Goal: Find specific page/section: Find specific page/section

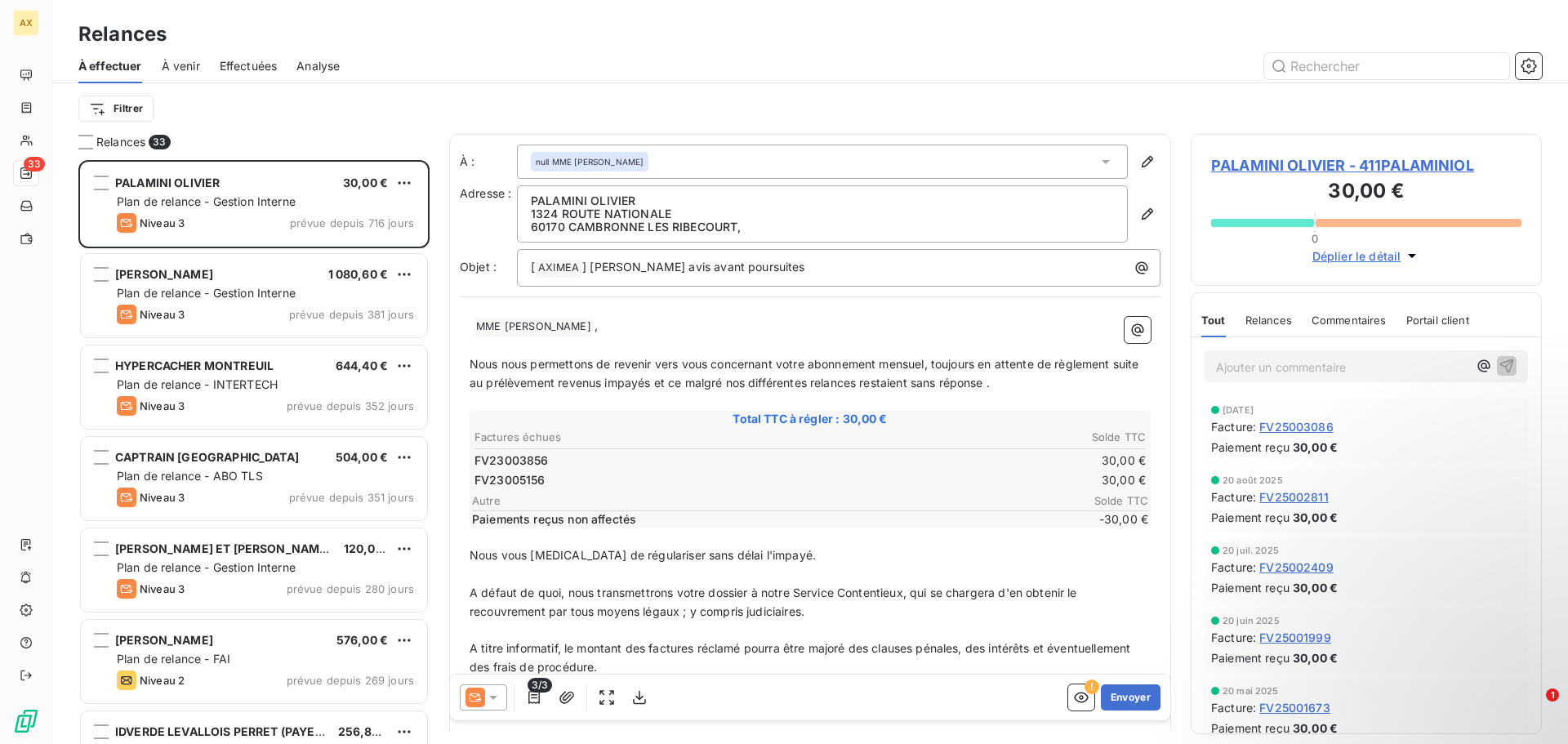
scroll to position [572, 339]
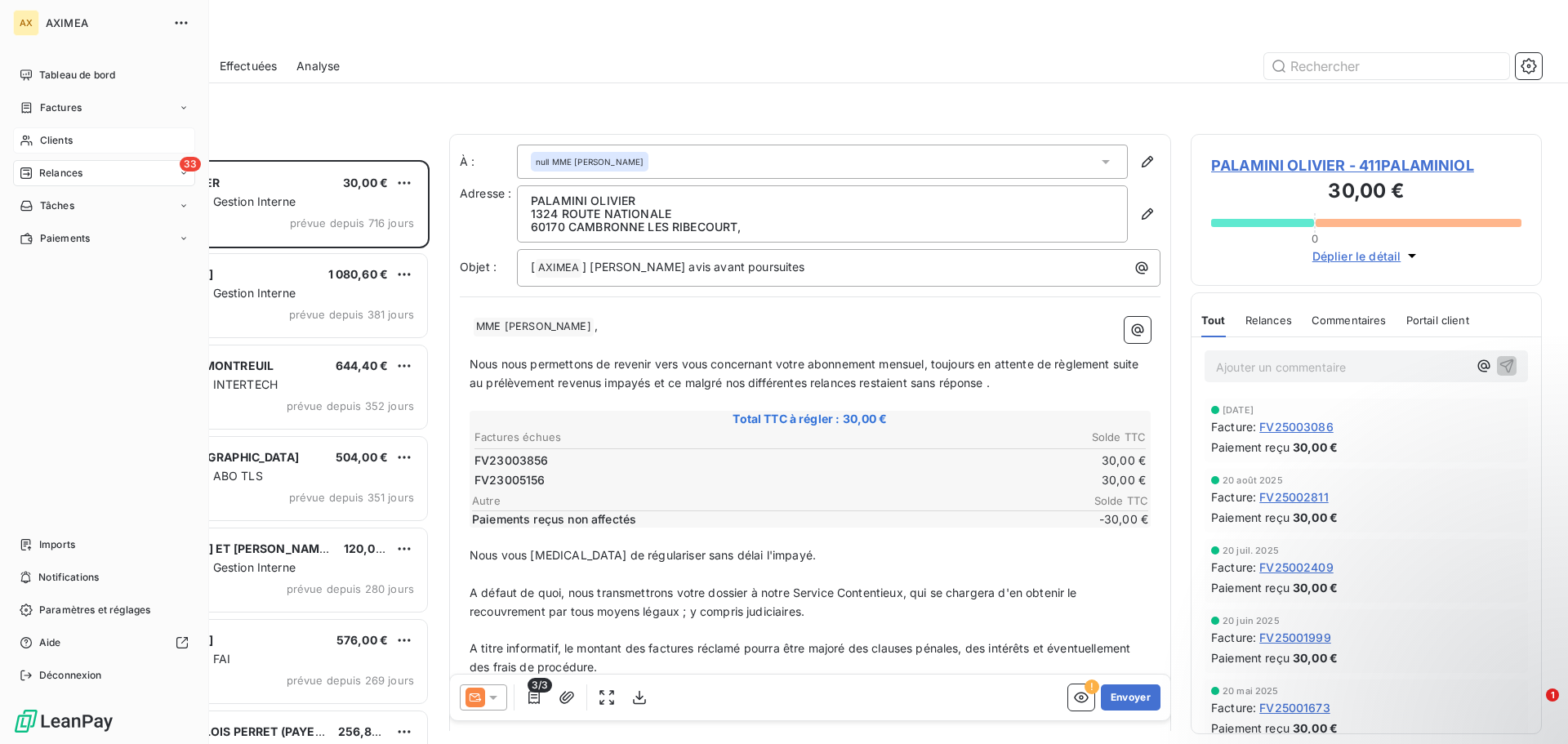
click at [89, 138] on div "Clients" at bounding box center [103, 140] width 182 height 26
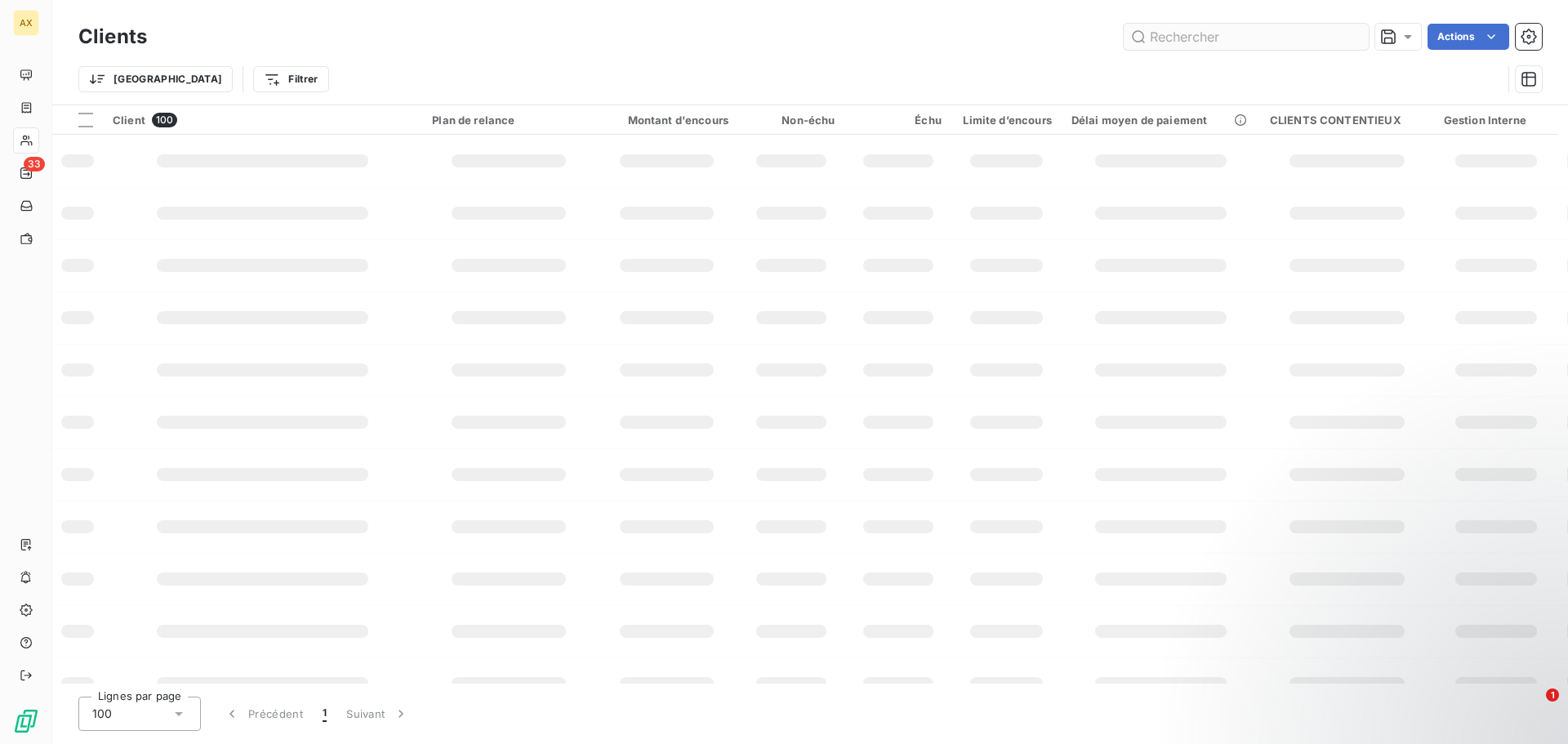
click at [1248, 42] on input "text" at bounding box center [1246, 37] width 245 height 26
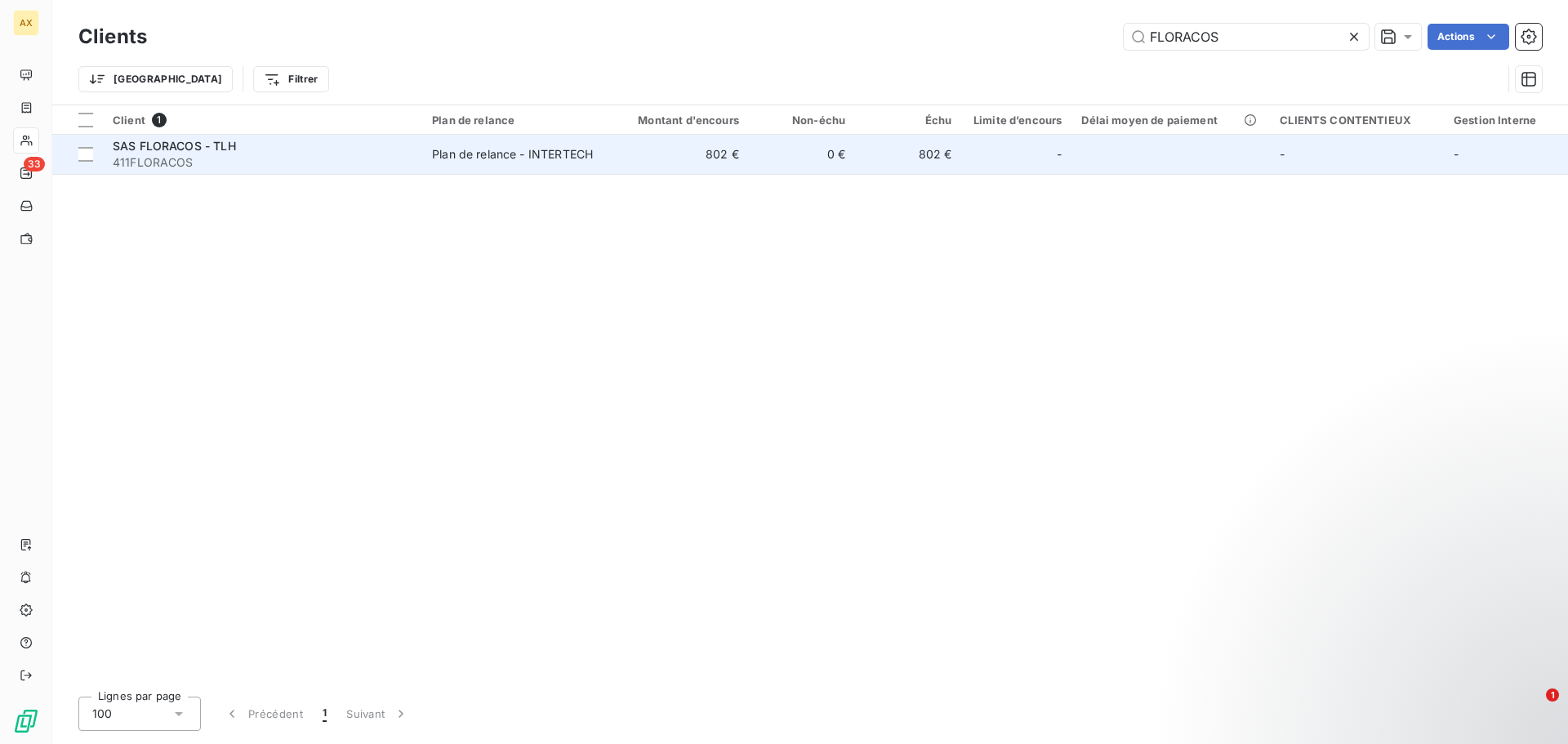
type input "FLORACOS"
click at [475, 160] on div "Plan de relance - INTERTECH" at bounding box center [512, 154] width 161 height 17
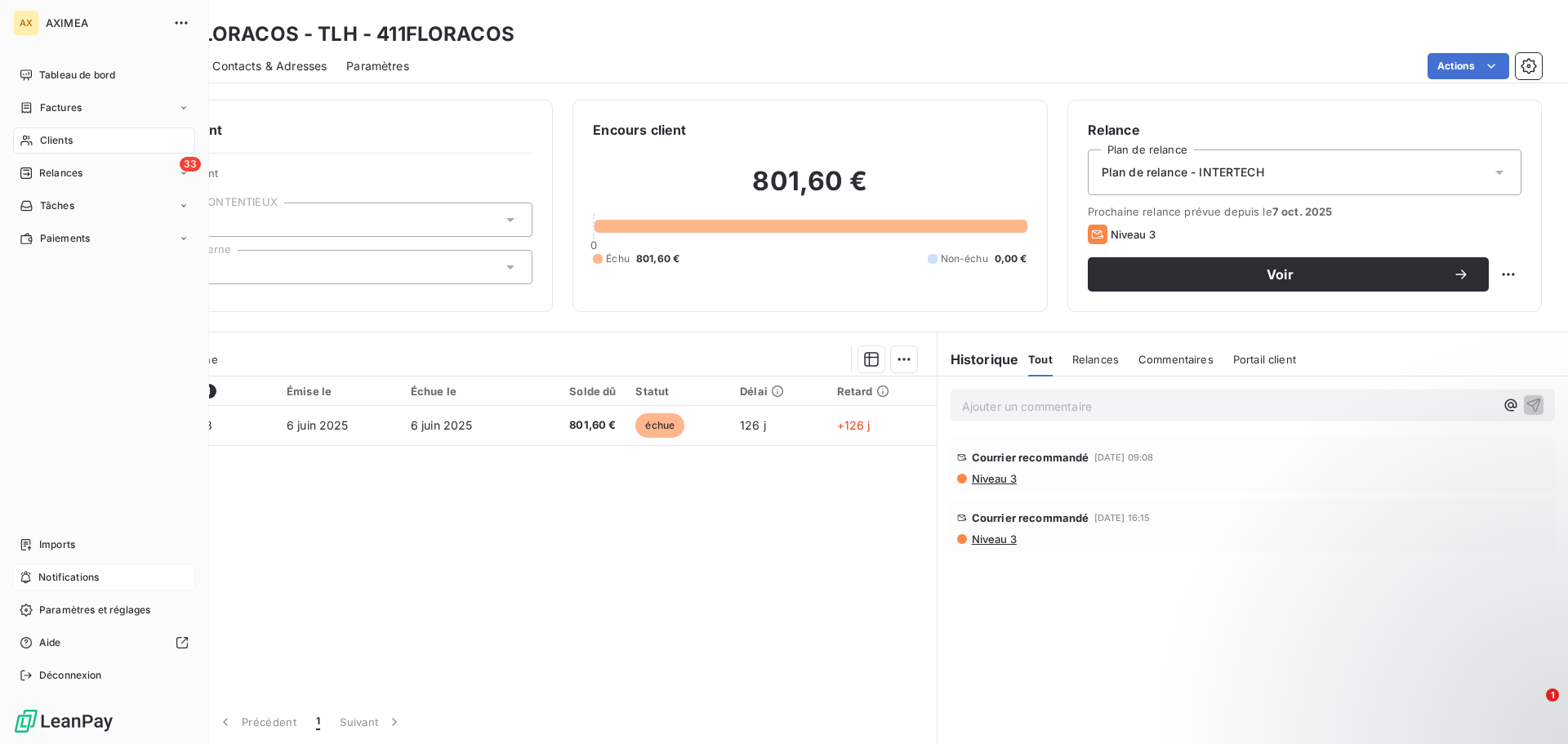
click at [95, 574] on span "Notifications" at bounding box center [68, 578] width 60 height 15
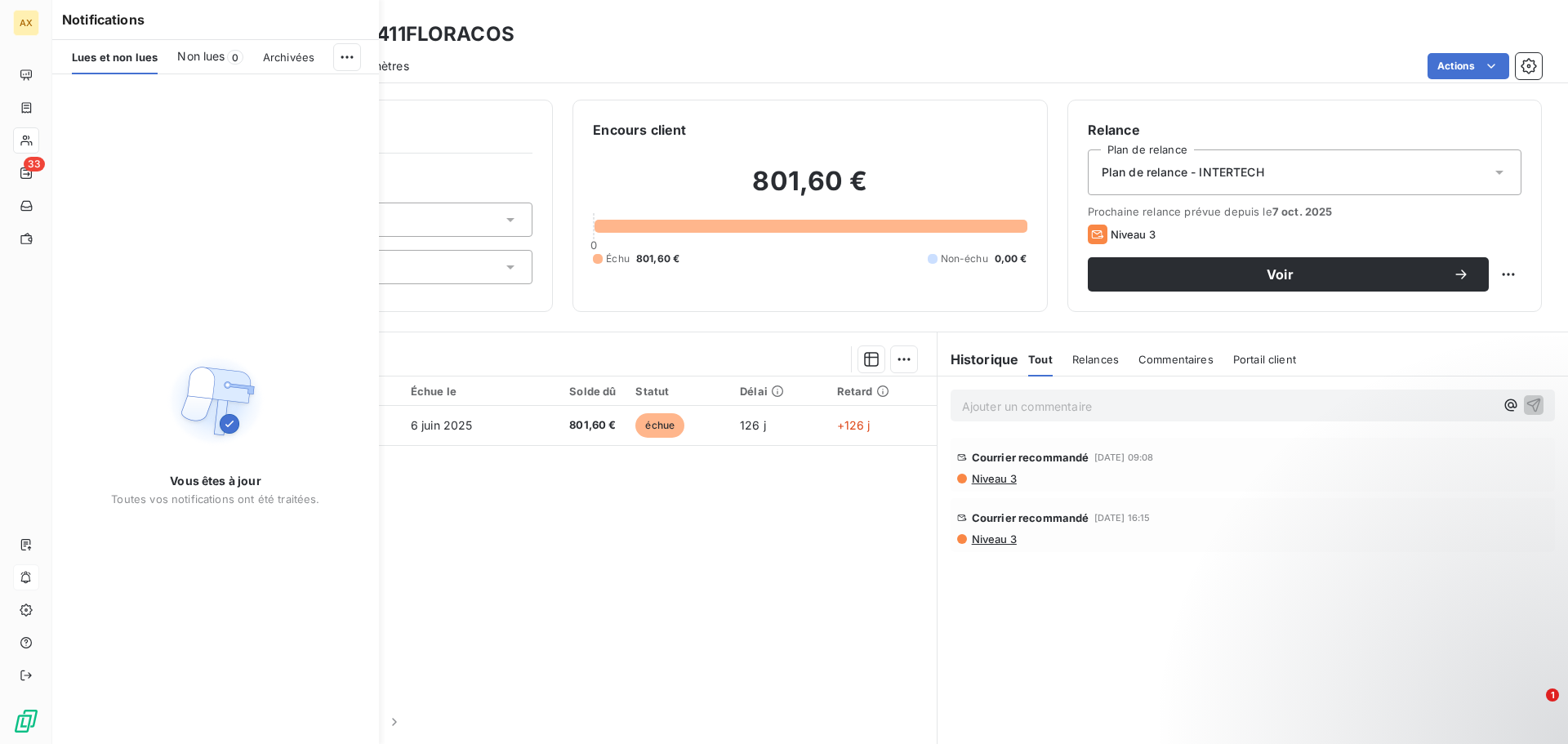
click at [298, 63] on span "Archivées" at bounding box center [289, 57] width 52 height 13
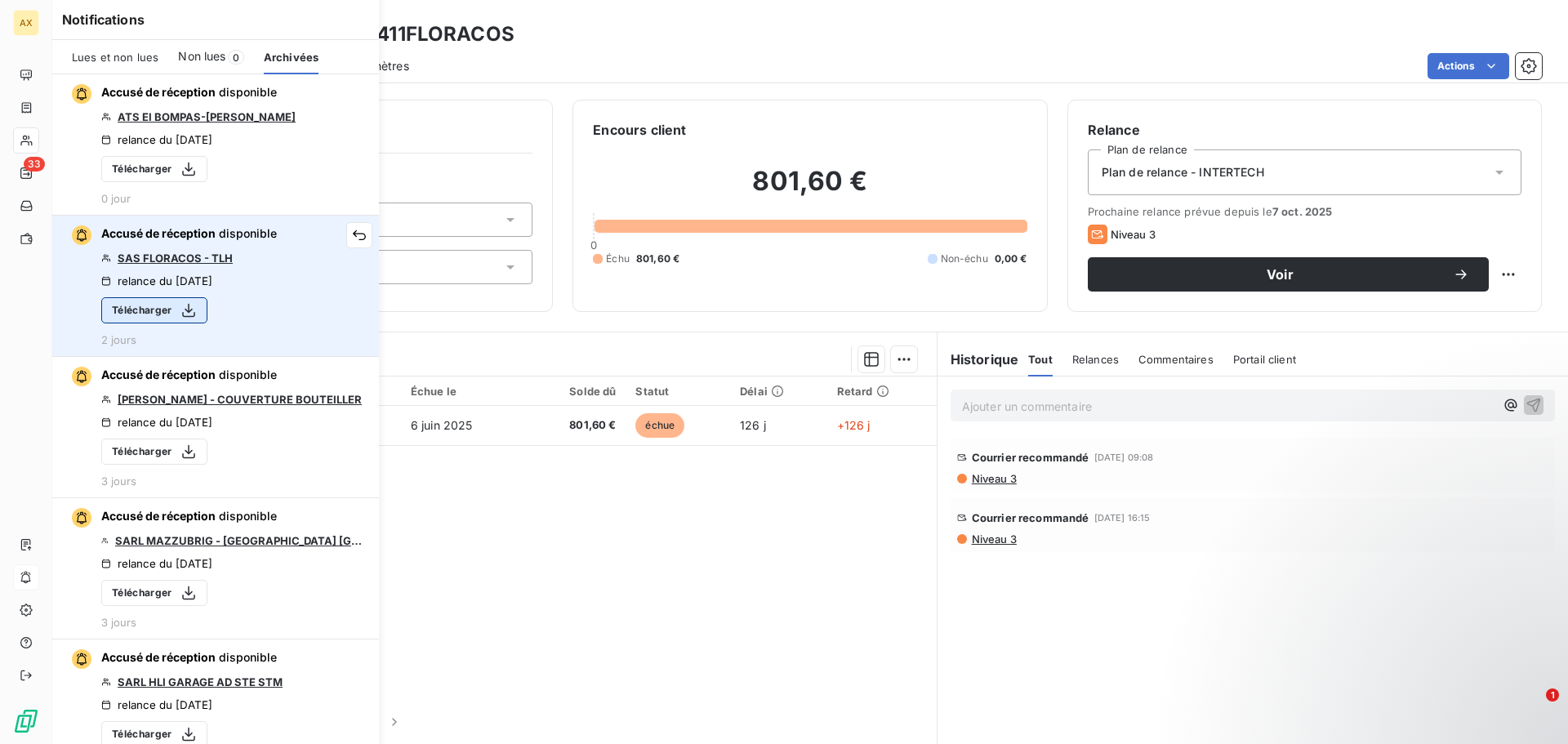
click at [152, 314] on button "Télécharger" at bounding box center [154, 311] width 106 height 26
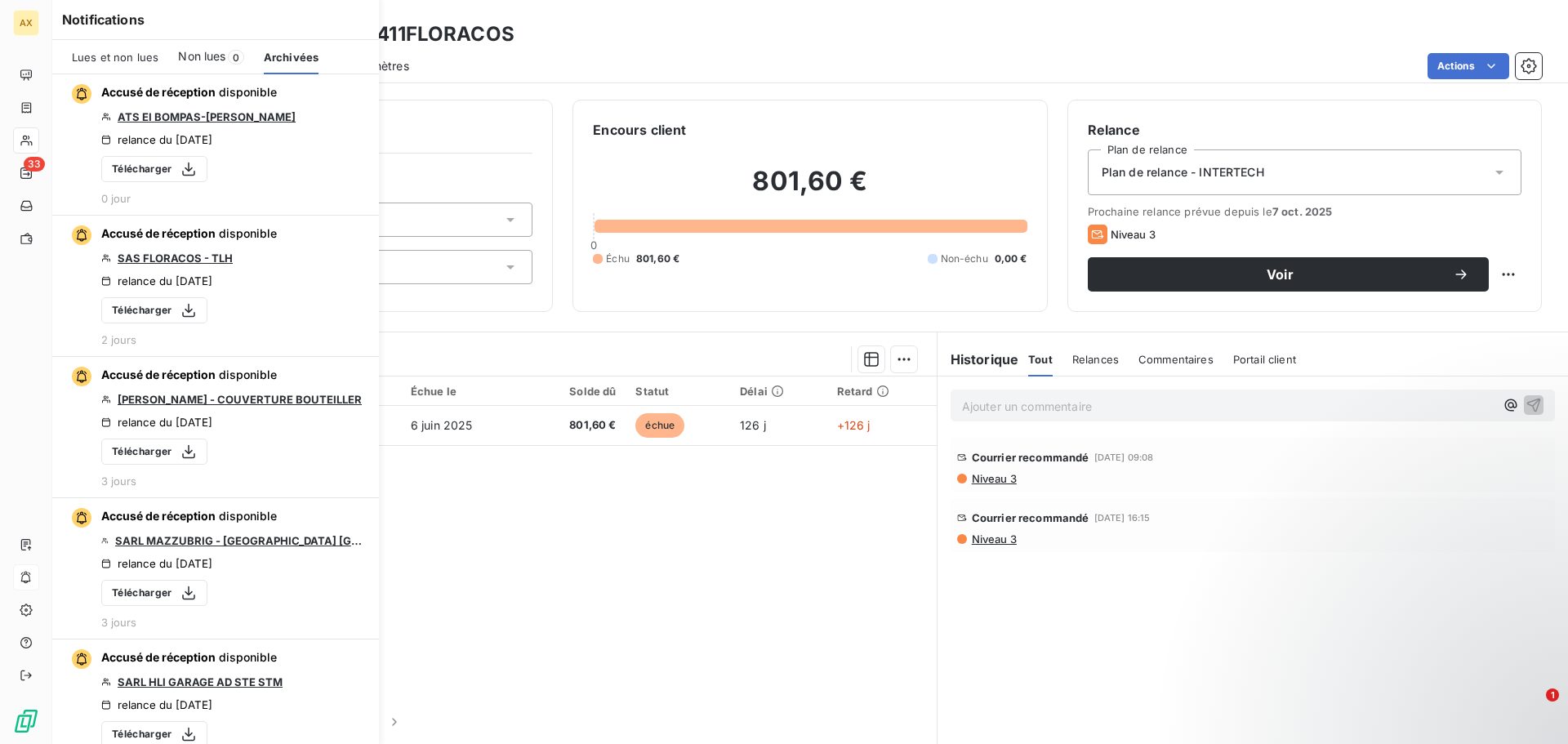
click at [561, 41] on div "Clients SAS FLORACOS - TLH - 411FLORACOS" at bounding box center [810, 34] width 1515 height 30
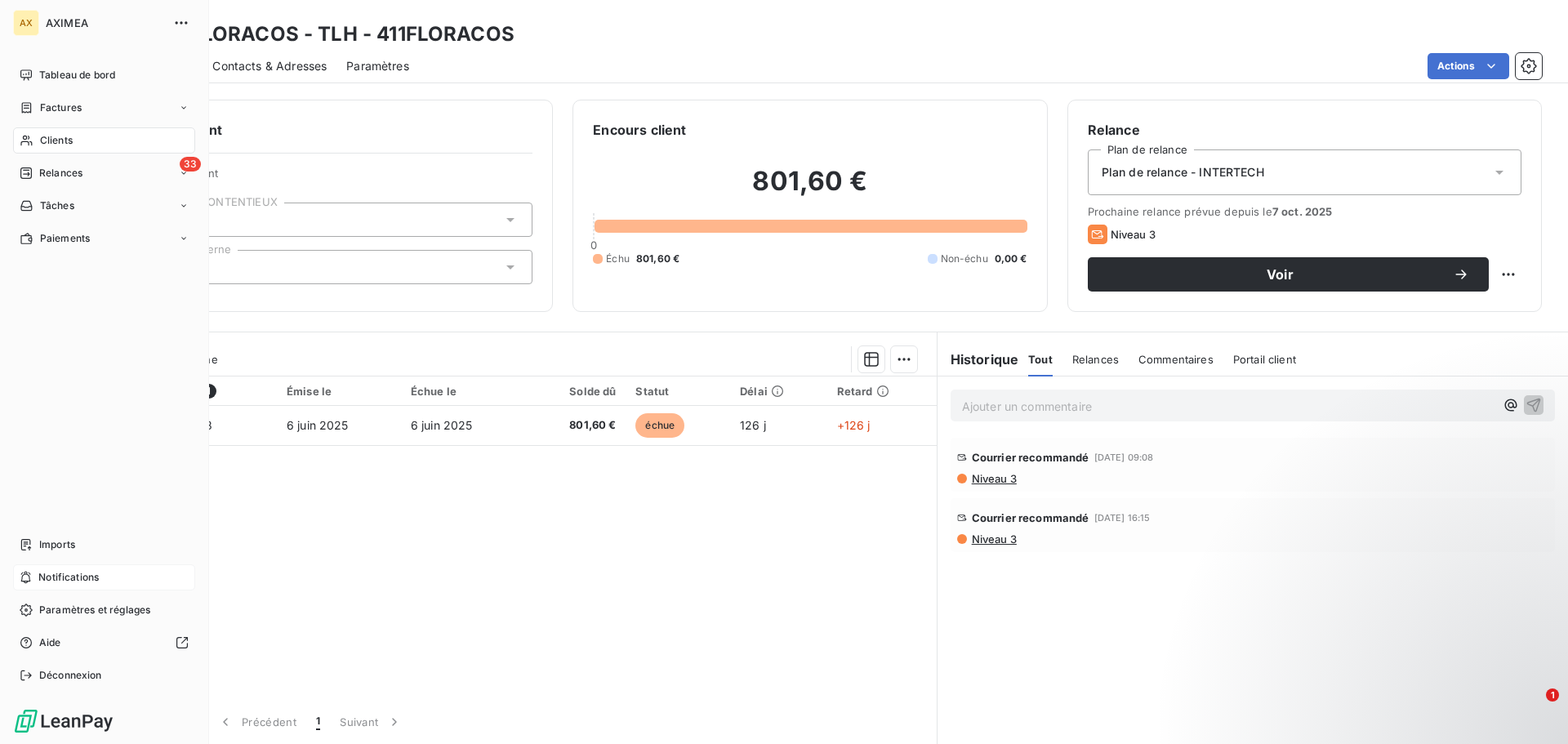
click at [65, 26] on span "AXIMEA" at bounding box center [103, 23] width 117 height 13
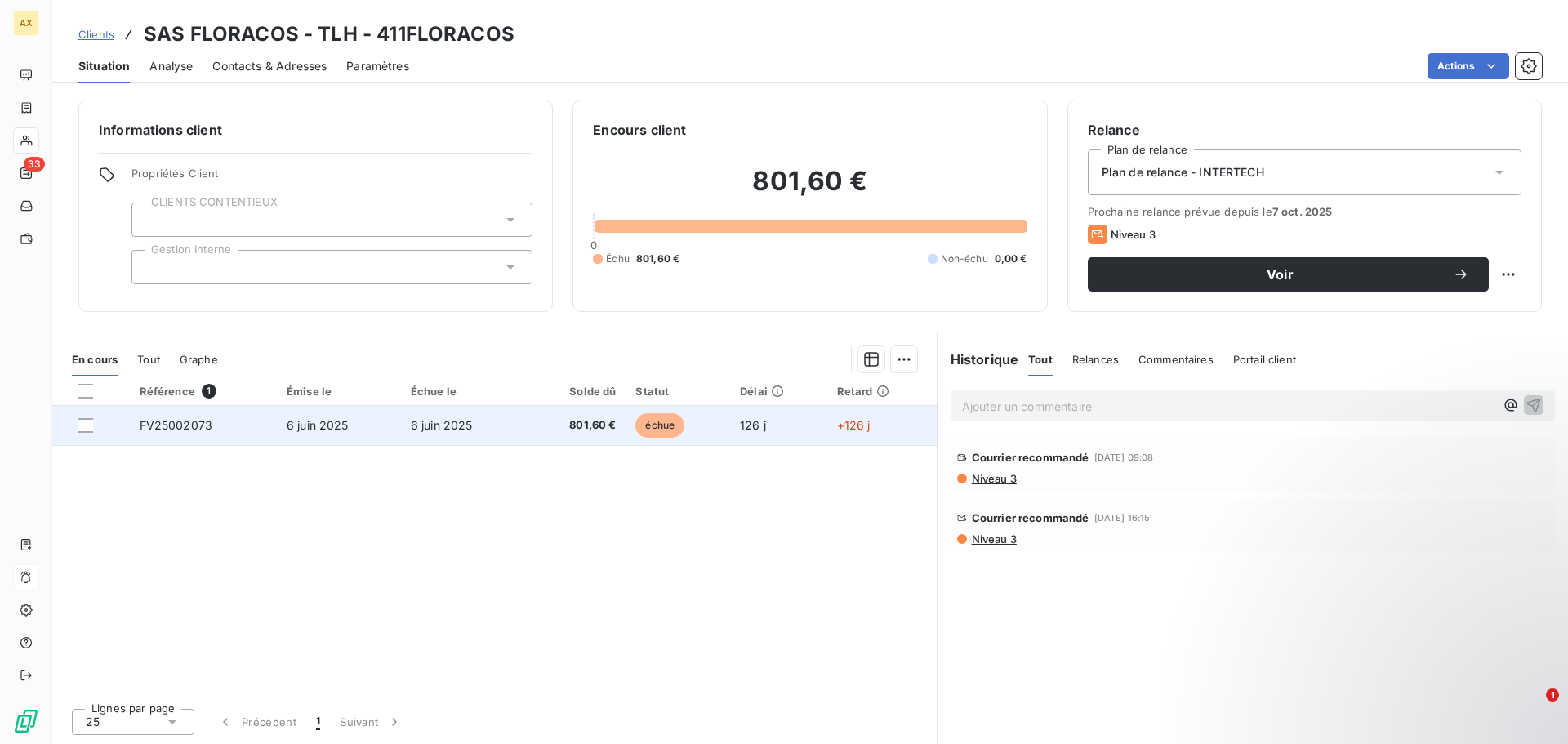
click at [174, 430] on span "FV25002073" at bounding box center [176, 424] width 74 height 14
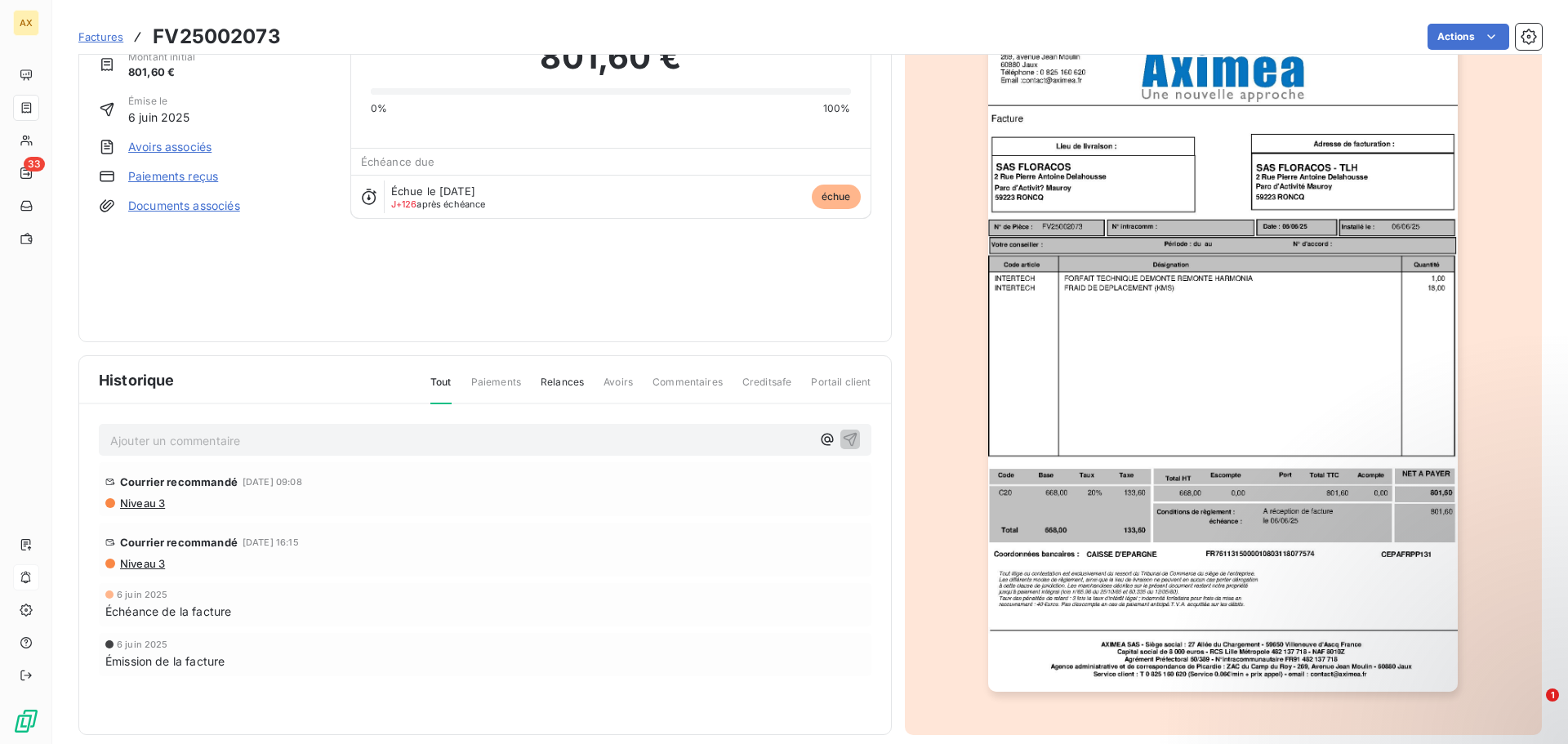
scroll to position [84, 0]
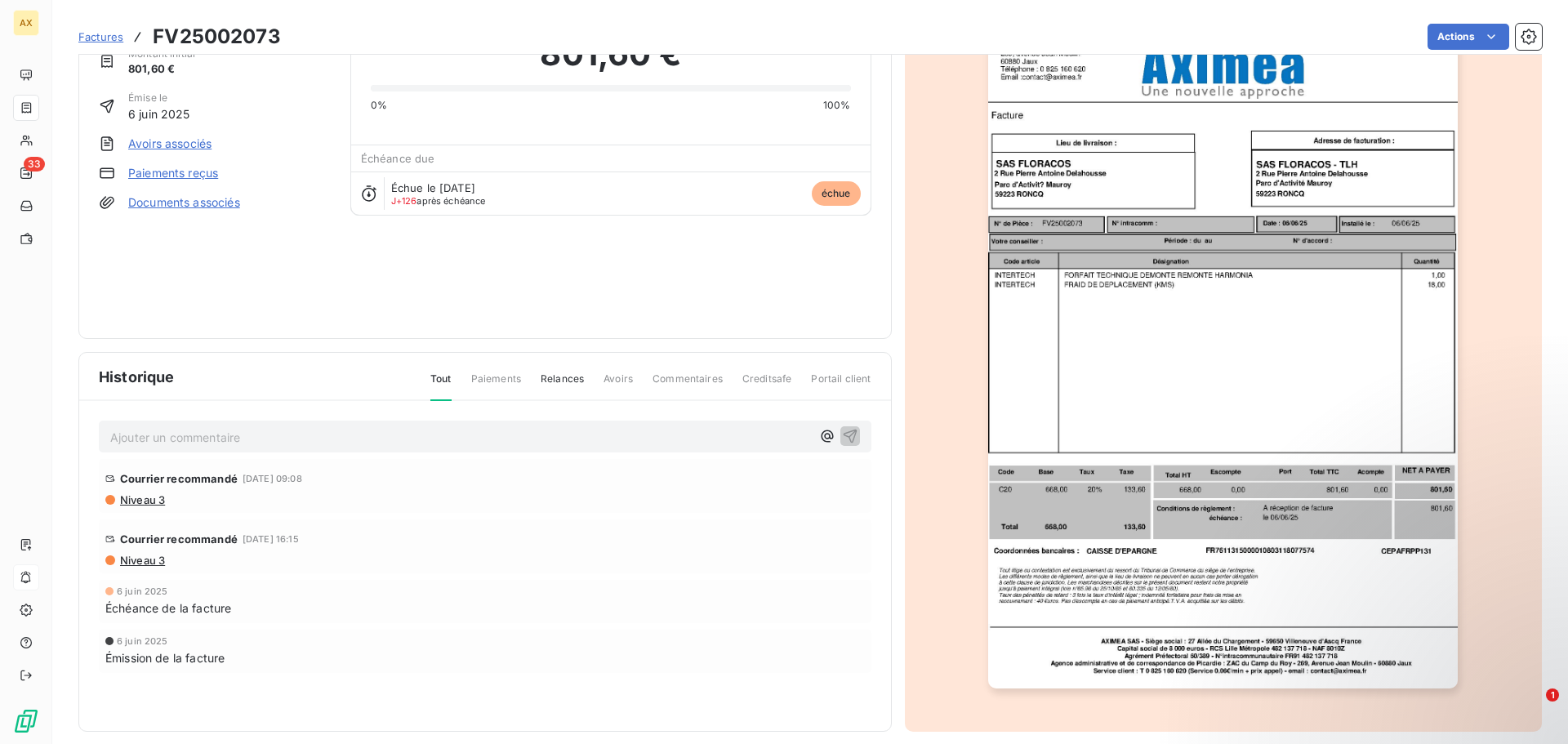
click at [334, 264] on div "SAS FLORACOS - TLH 411FLORACOS Montant initial 801,60 € Émise le 6 juin 2025 Av…" at bounding box center [485, 160] width 772 height 318
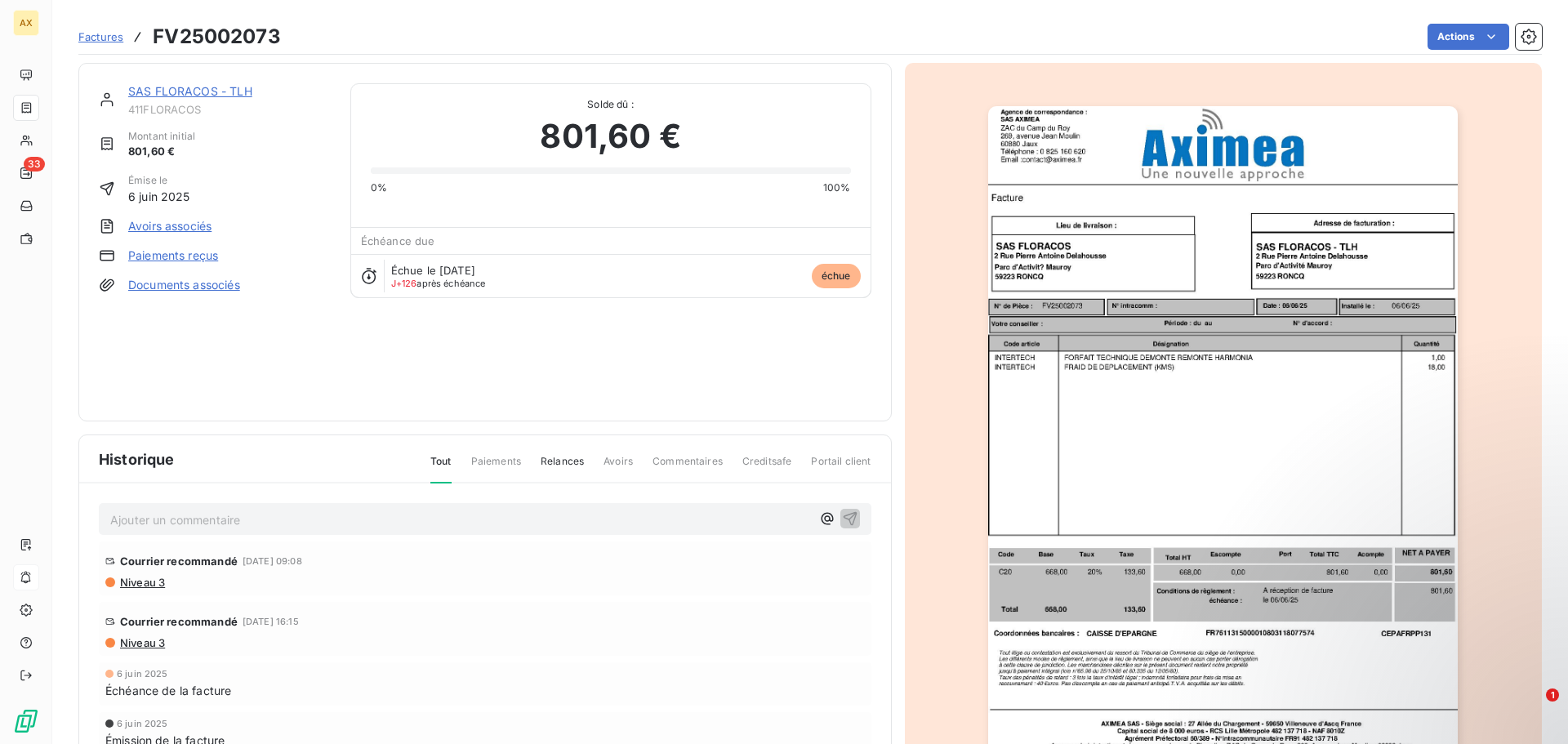
scroll to position [0, 0]
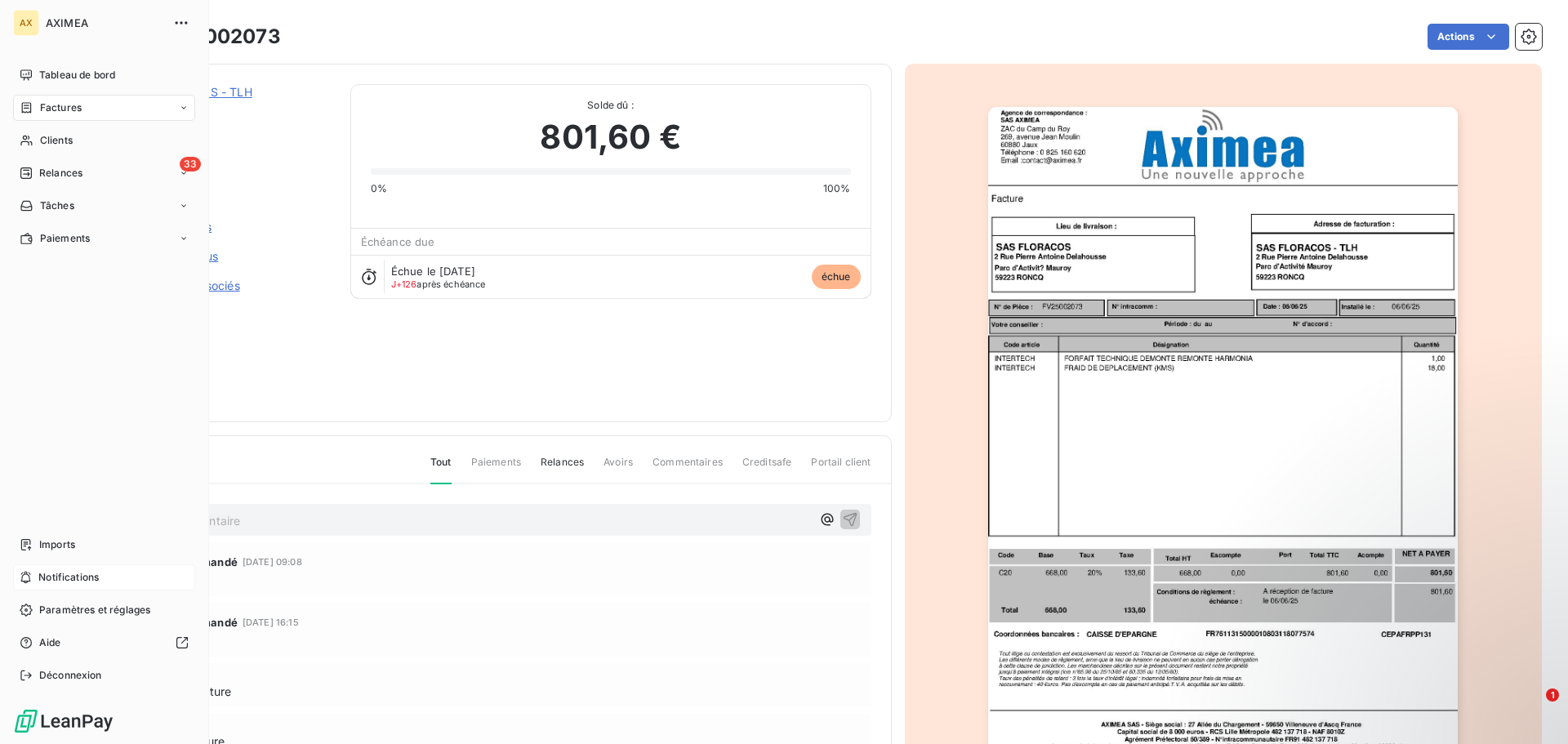
drag, startPoint x: 66, startPoint y: 26, endPoint x: 194, endPoint y: 6, distance: 129.6
click at [66, 26] on span "AXIMEA" at bounding box center [103, 23] width 117 height 13
